Goal: Navigation & Orientation: Find specific page/section

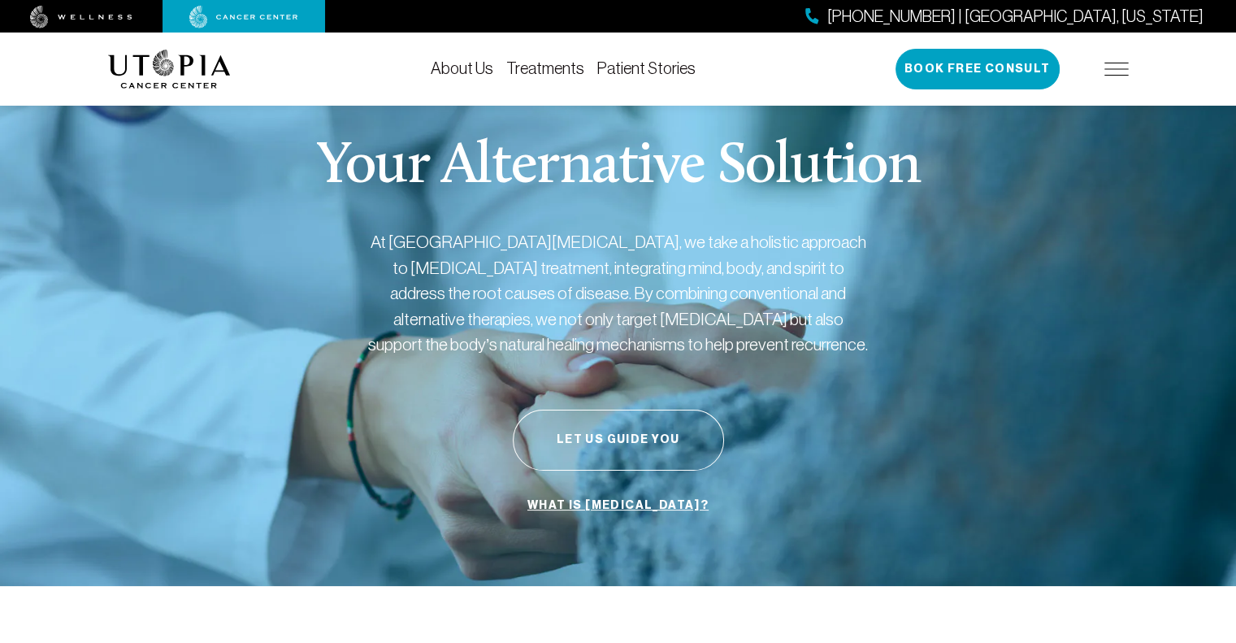
click at [445, 63] on link "About Us" at bounding box center [462, 68] width 63 height 18
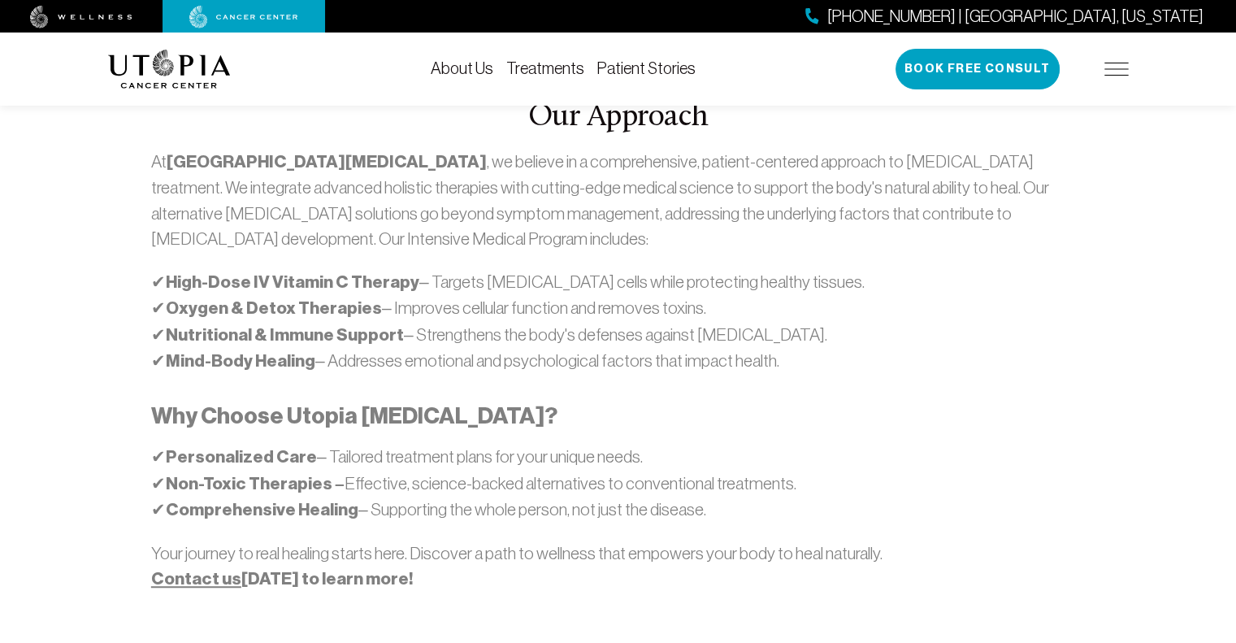
scroll to position [745, 0]
